Goal: Information Seeking & Learning: Learn about a topic

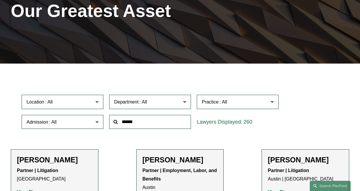
scroll to position [146, 0]
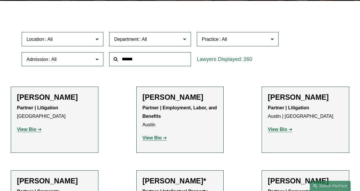
click at [100, 41] on label "Location" at bounding box center [63, 39] width 82 height 14
click at [0, 0] on link "[GEOGRAPHIC_DATA]" at bounding box center [0, 0] width 0 height 0
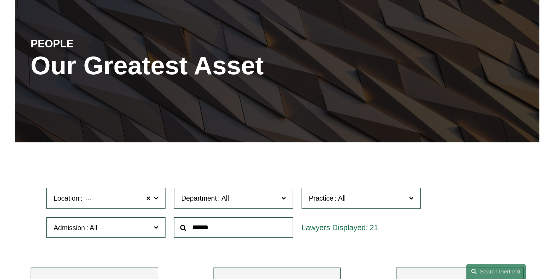
scroll to position [146, 0]
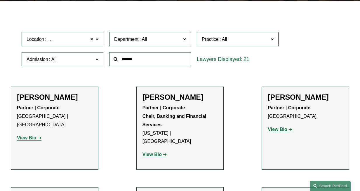
click at [91, 40] on span at bounding box center [92, 40] width 4 height 8
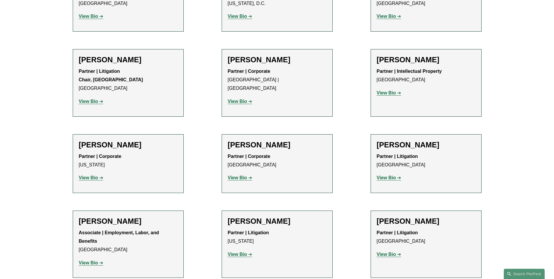
scroll to position [5766, 0]
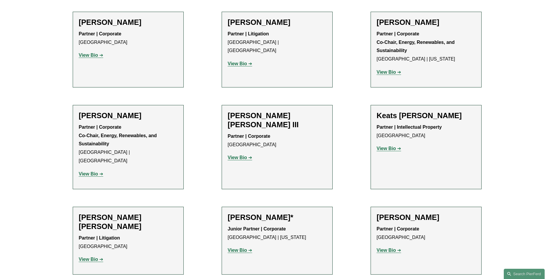
scroll to position [5590, 0]
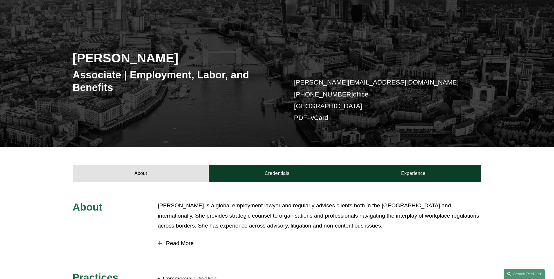
scroll to position [146, 0]
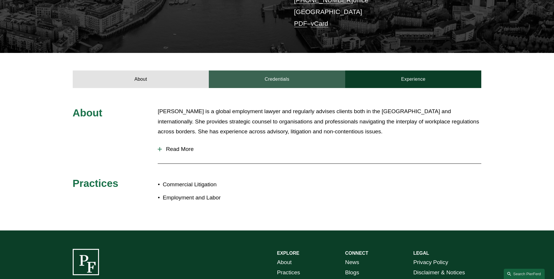
click at [261, 86] on link "Credentials" at bounding box center [277, 79] width 136 height 18
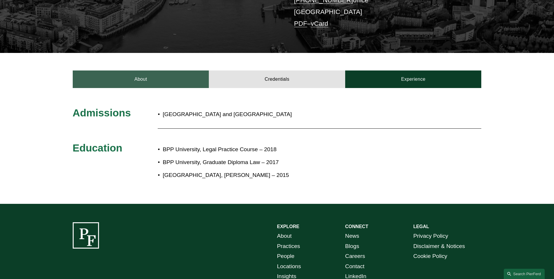
click at [132, 85] on link "About" at bounding box center [141, 79] width 136 height 18
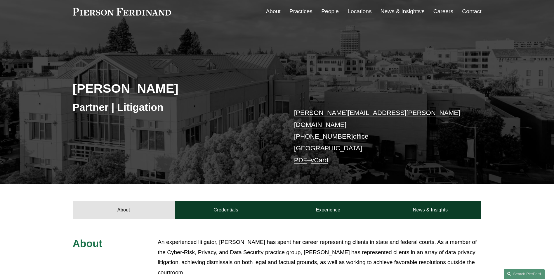
scroll to position [117, 0]
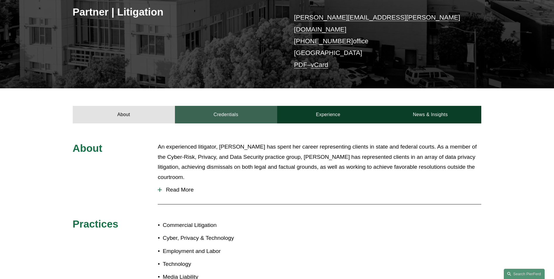
click at [203, 106] on link "Credentials" at bounding box center [226, 115] width 102 height 18
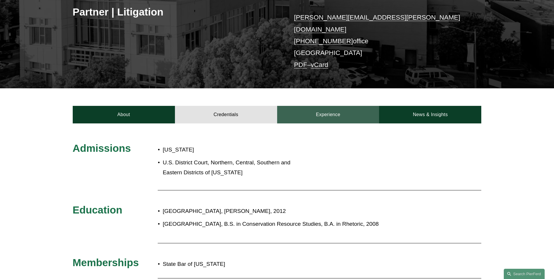
click at [317, 106] on link "Experience" at bounding box center [328, 115] width 102 height 18
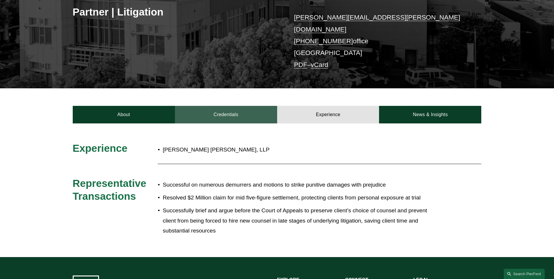
click at [239, 106] on link "Credentials" at bounding box center [226, 115] width 102 height 18
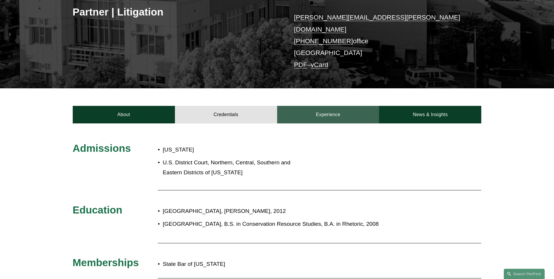
click at [314, 106] on link "Experience" at bounding box center [328, 115] width 102 height 18
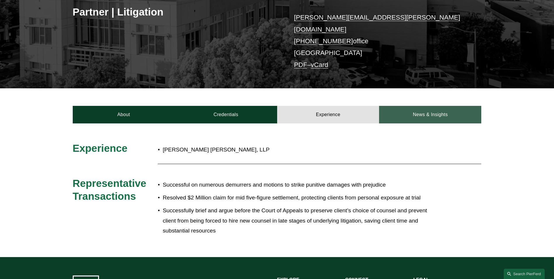
click at [426, 109] on link "News & Insights" at bounding box center [430, 115] width 102 height 18
